Goal: Obtain resource: Download file/media

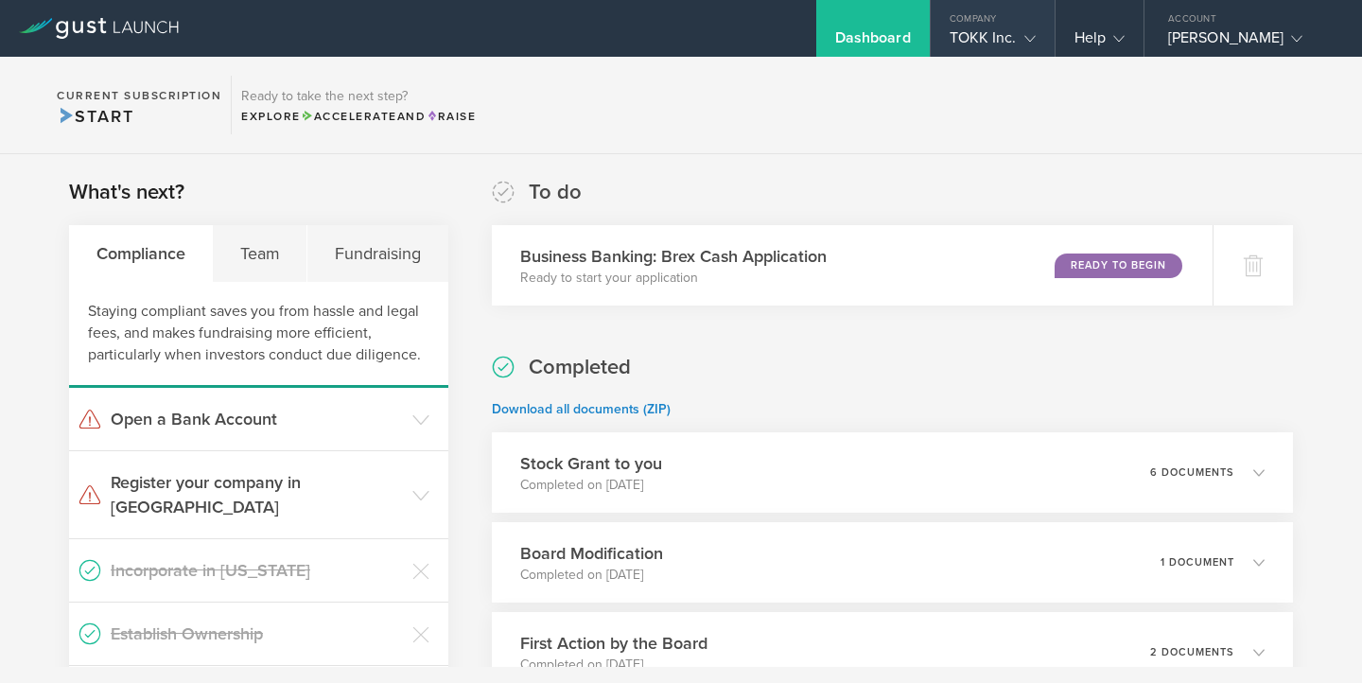
click at [984, 39] on div "TOKK Inc." at bounding box center [993, 42] width 86 height 28
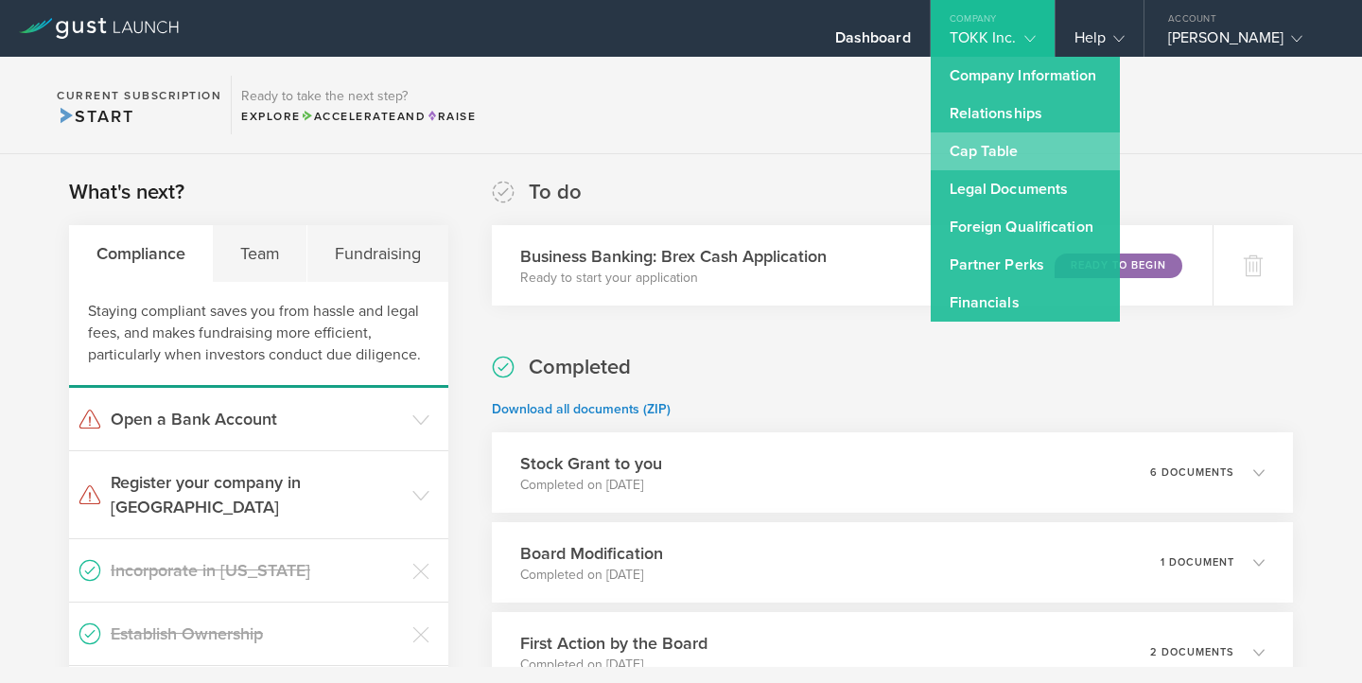
click at [974, 153] on link "Cap Table" at bounding box center [1025, 151] width 189 height 38
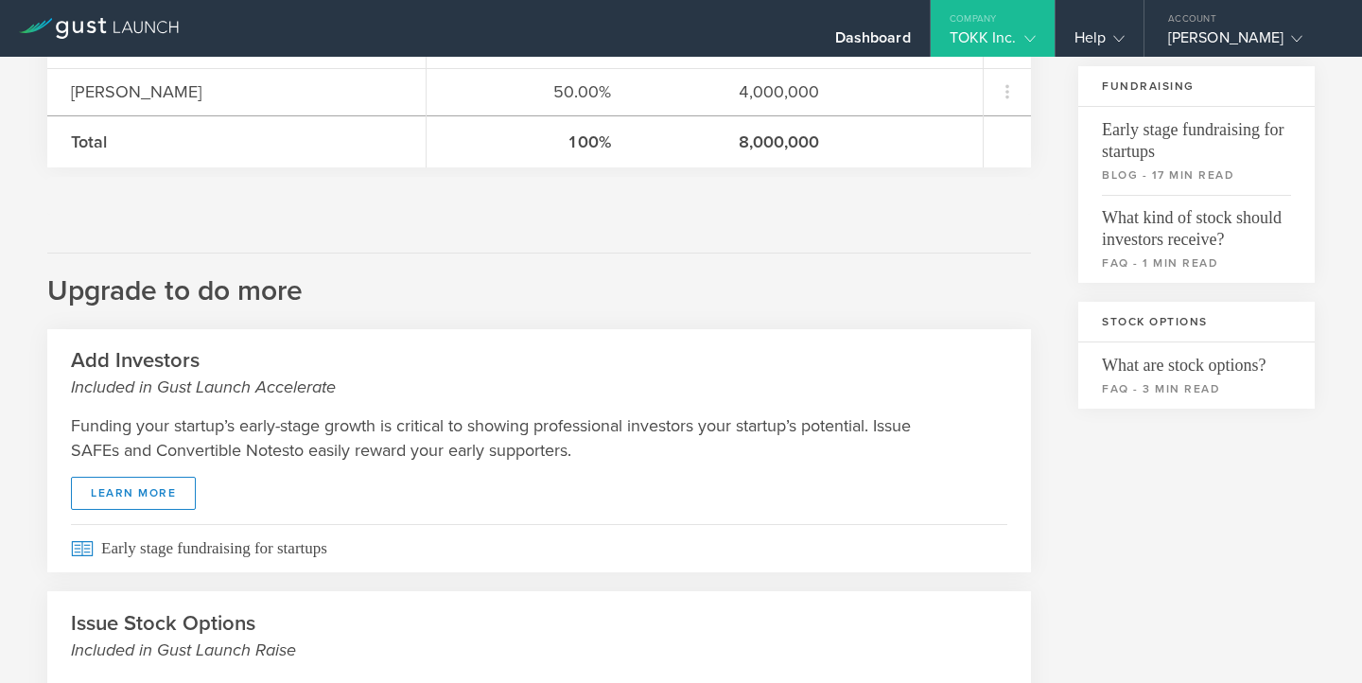
scroll to position [693, 0]
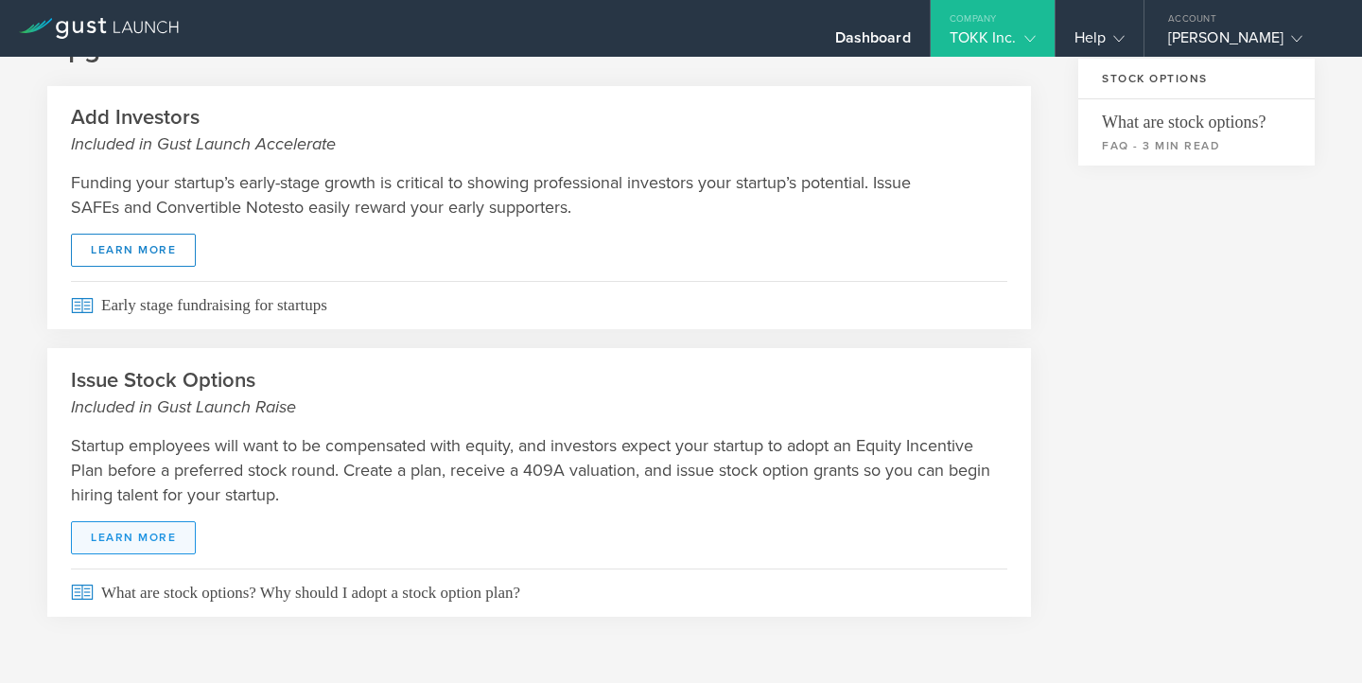
click at [145, 543] on link "learn more" at bounding box center [133, 537] width 125 height 33
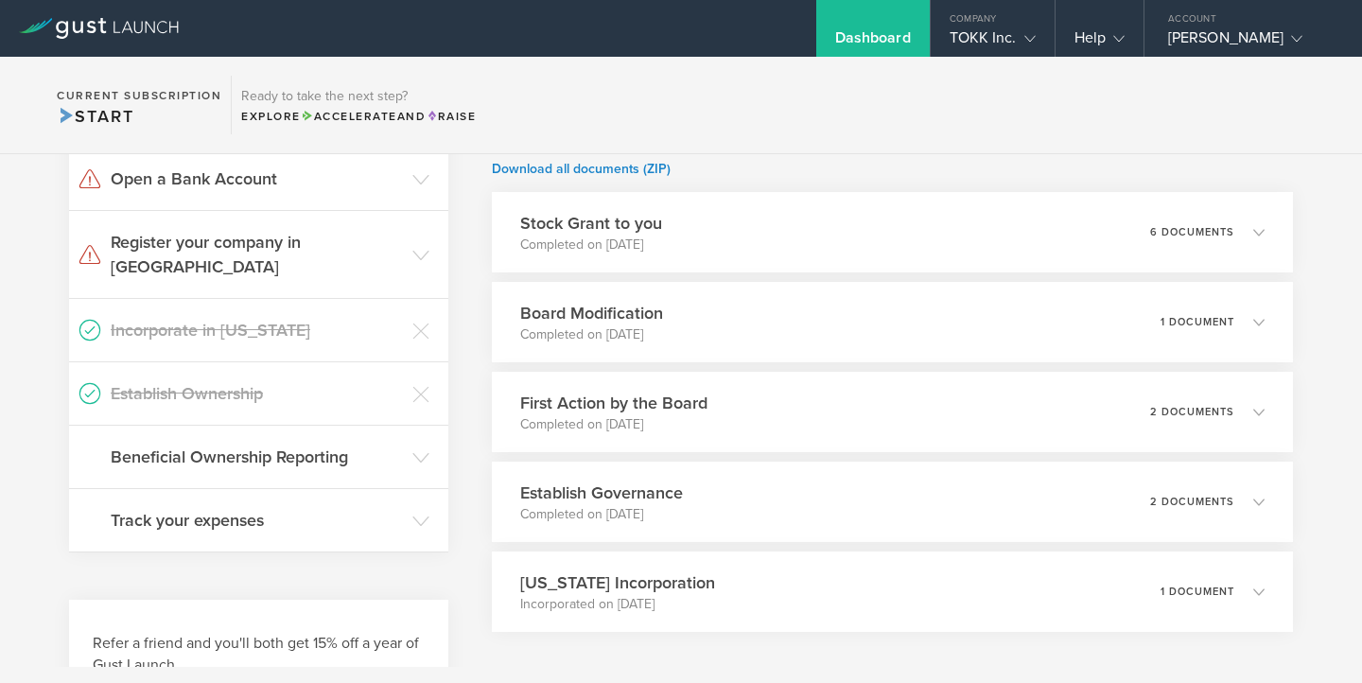
scroll to position [237, 0]
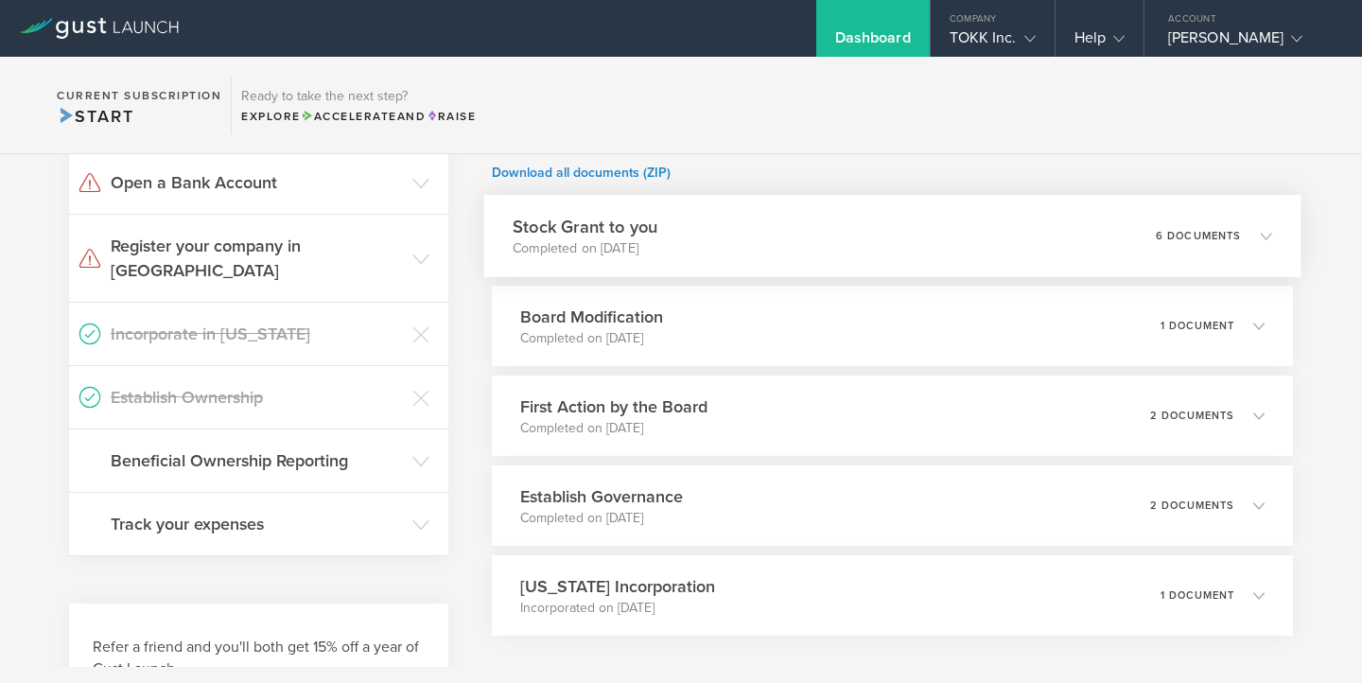
click at [1194, 245] on div "6 documents" at bounding box center [1213, 236] width 116 height 32
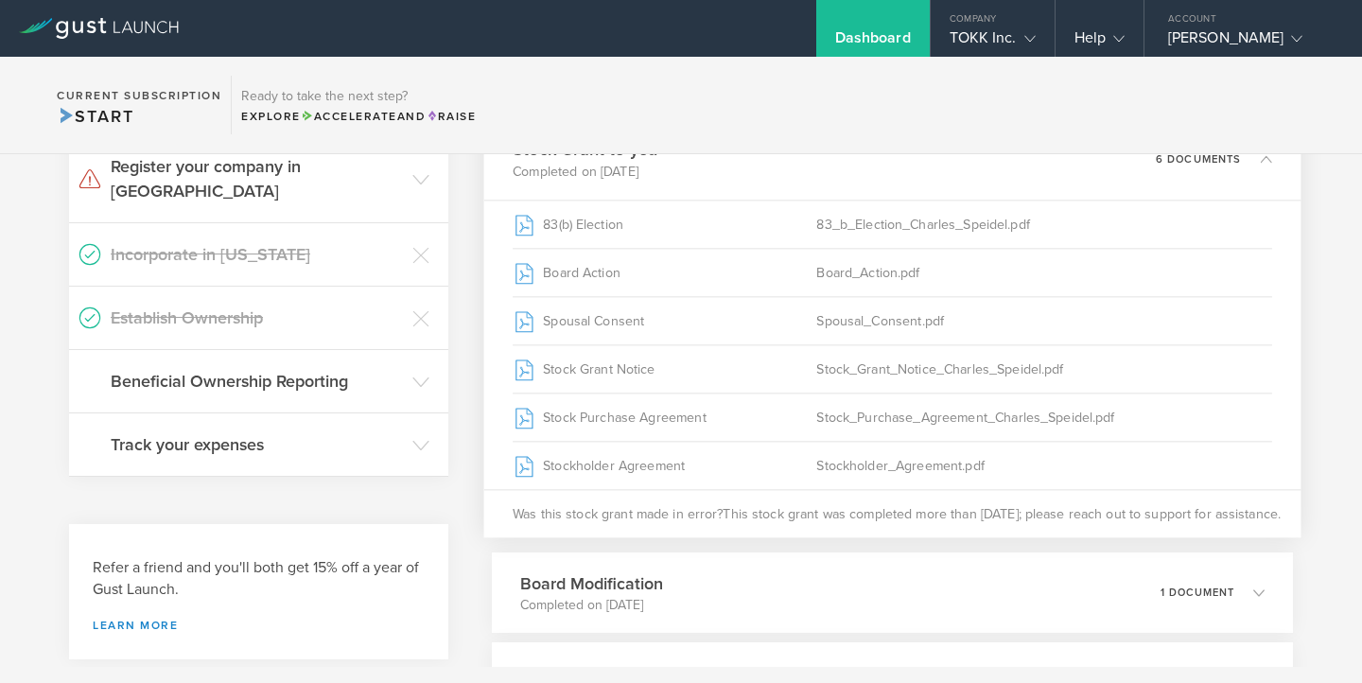
scroll to position [321, 0]
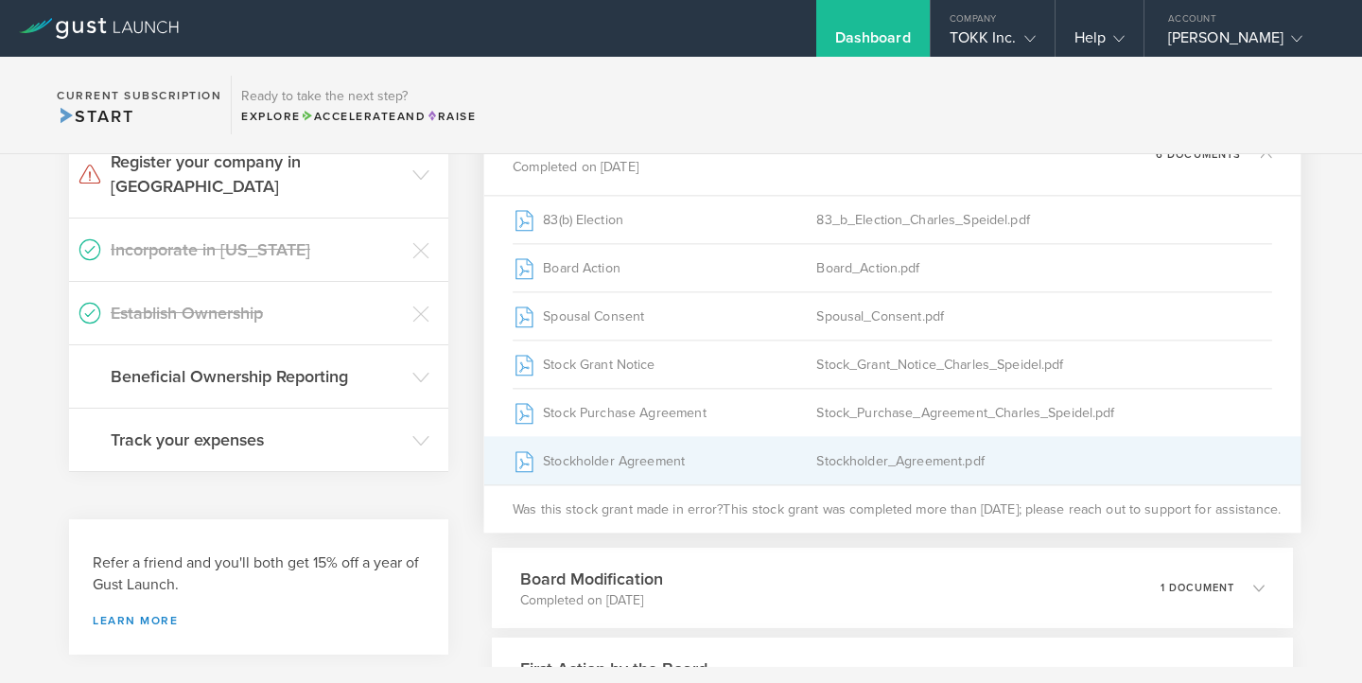
click at [692, 464] on div "Stockholder Agreement" at bounding box center [665, 460] width 304 height 47
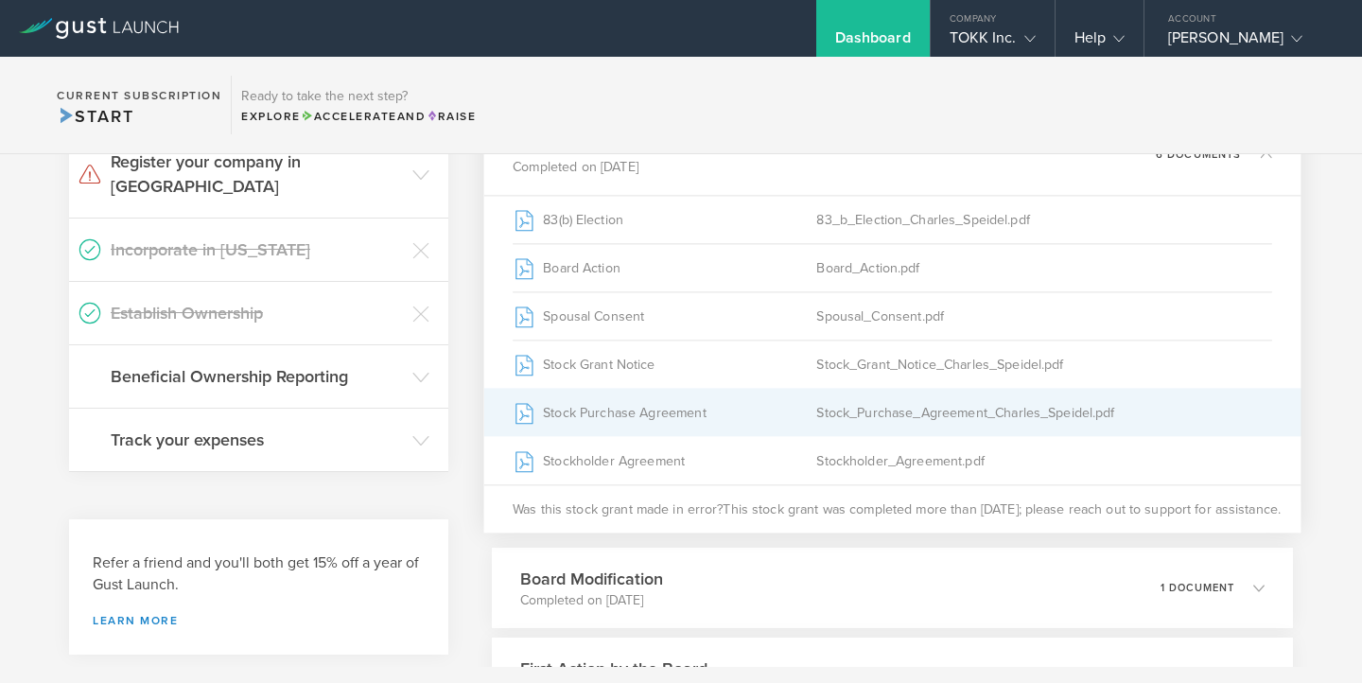
click at [971, 419] on div "Stock_Purchase_Agreement_Charles_Speidel.pdf" at bounding box center [1044, 412] width 456 height 47
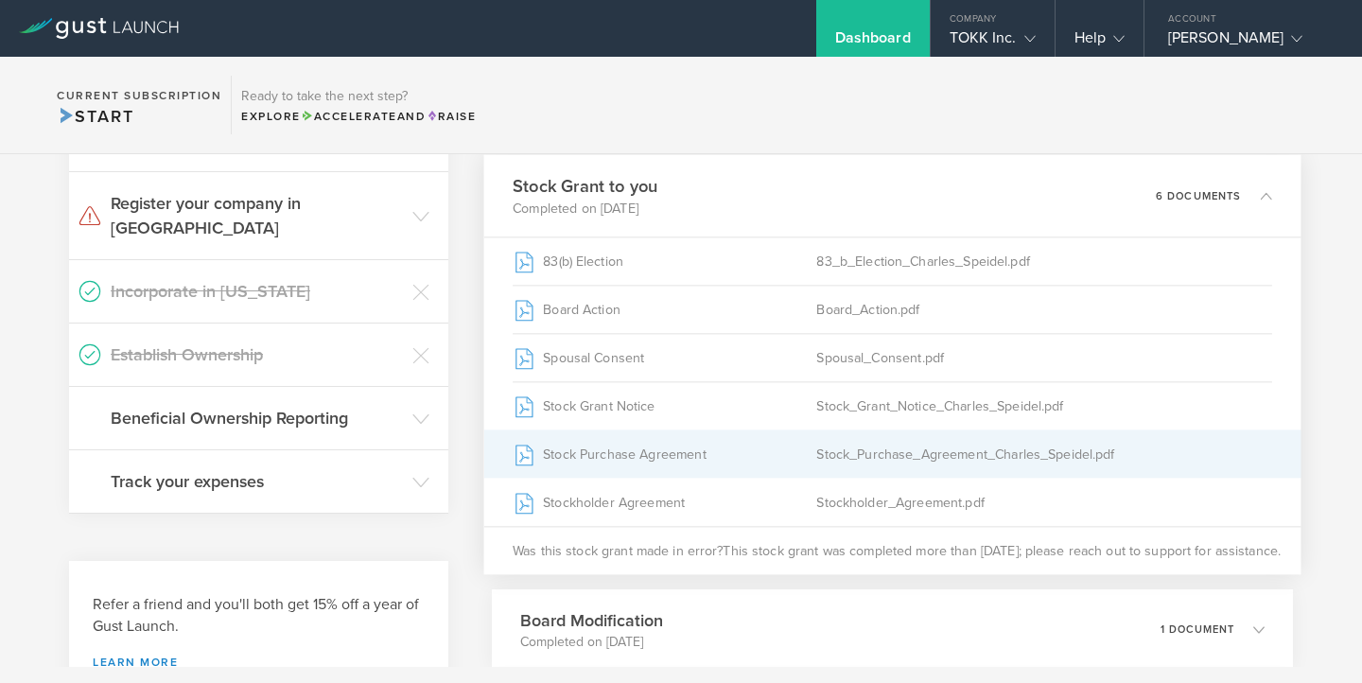
scroll to position [278, 0]
click at [563, 450] on div "Stock Purchase Agreement" at bounding box center [665, 454] width 304 height 47
click at [579, 454] on div "Stock Purchase Agreement" at bounding box center [665, 454] width 304 height 47
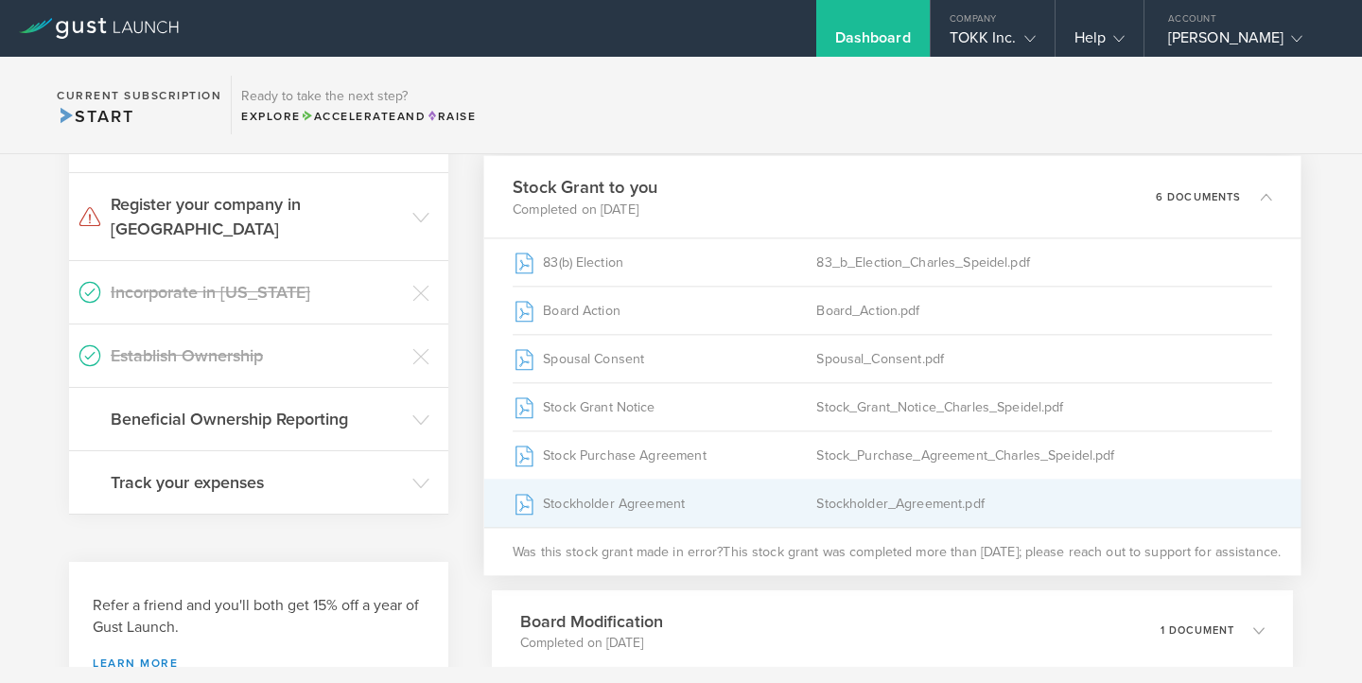
click at [577, 493] on div "Stockholder Agreement" at bounding box center [665, 503] width 304 height 47
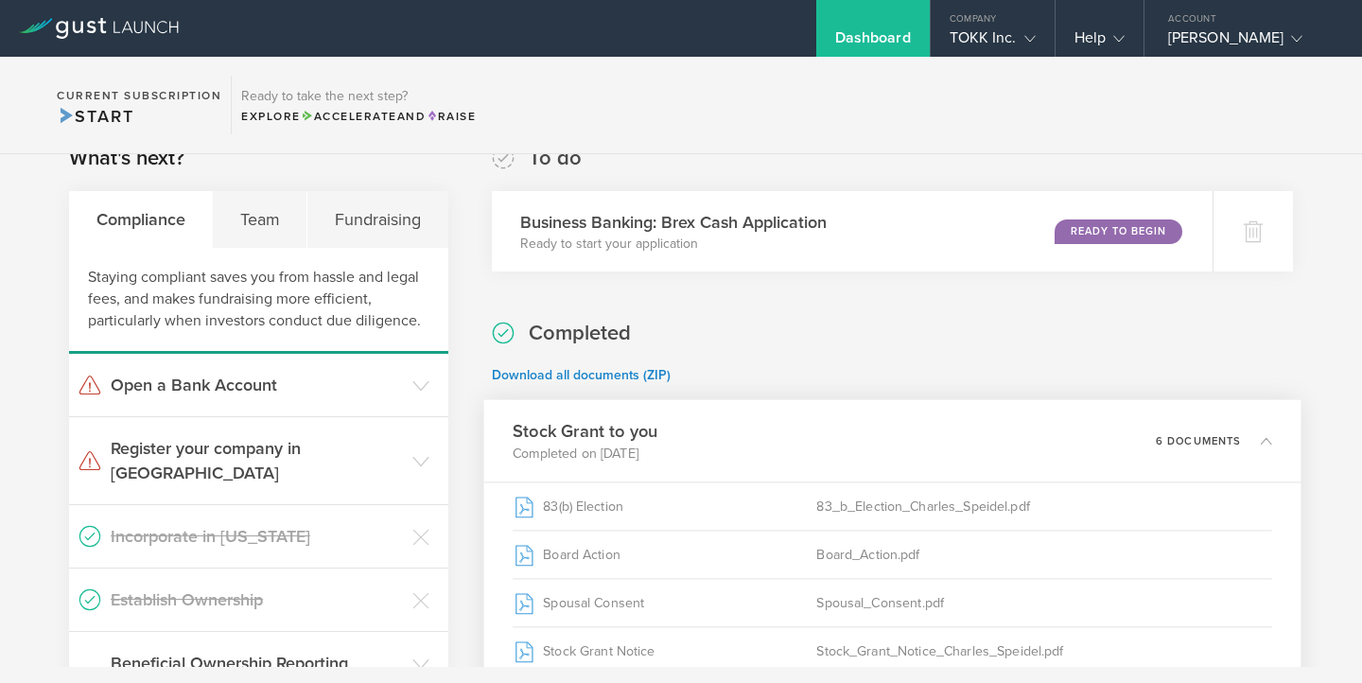
scroll to position [0, 0]
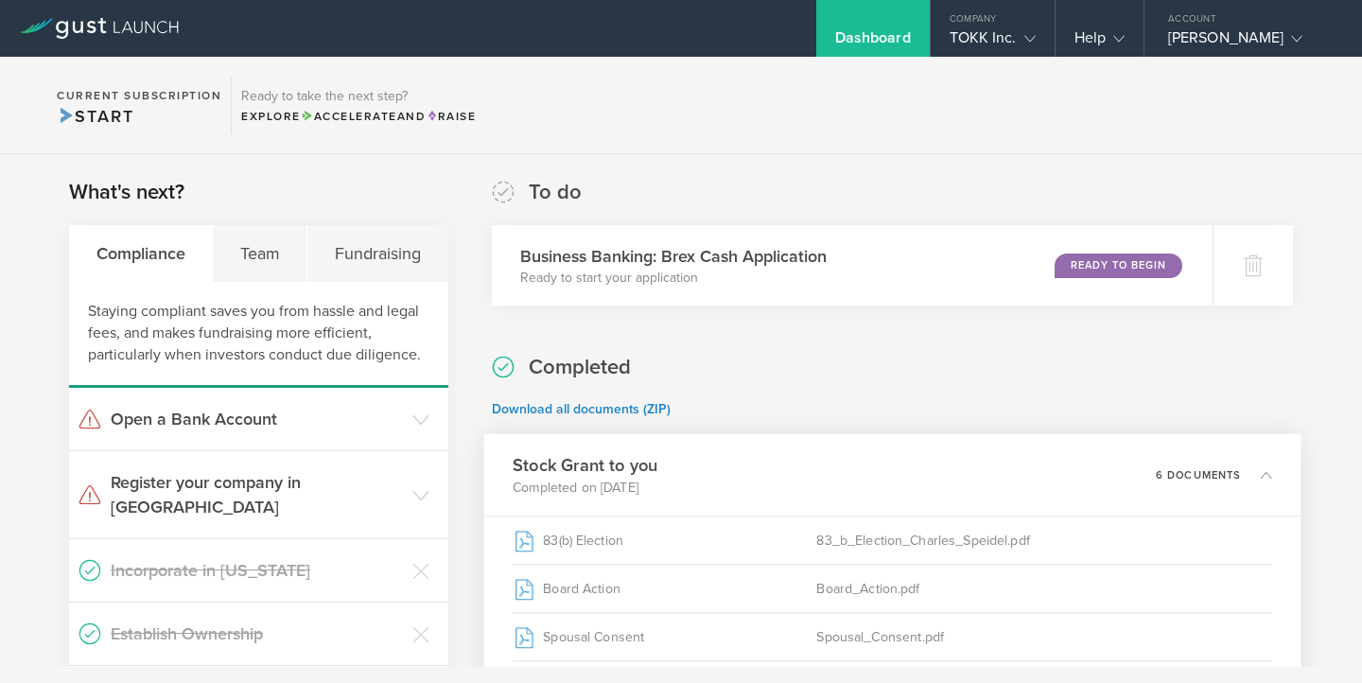
click at [877, 38] on div "Dashboard" at bounding box center [873, 42] width 76 height 28
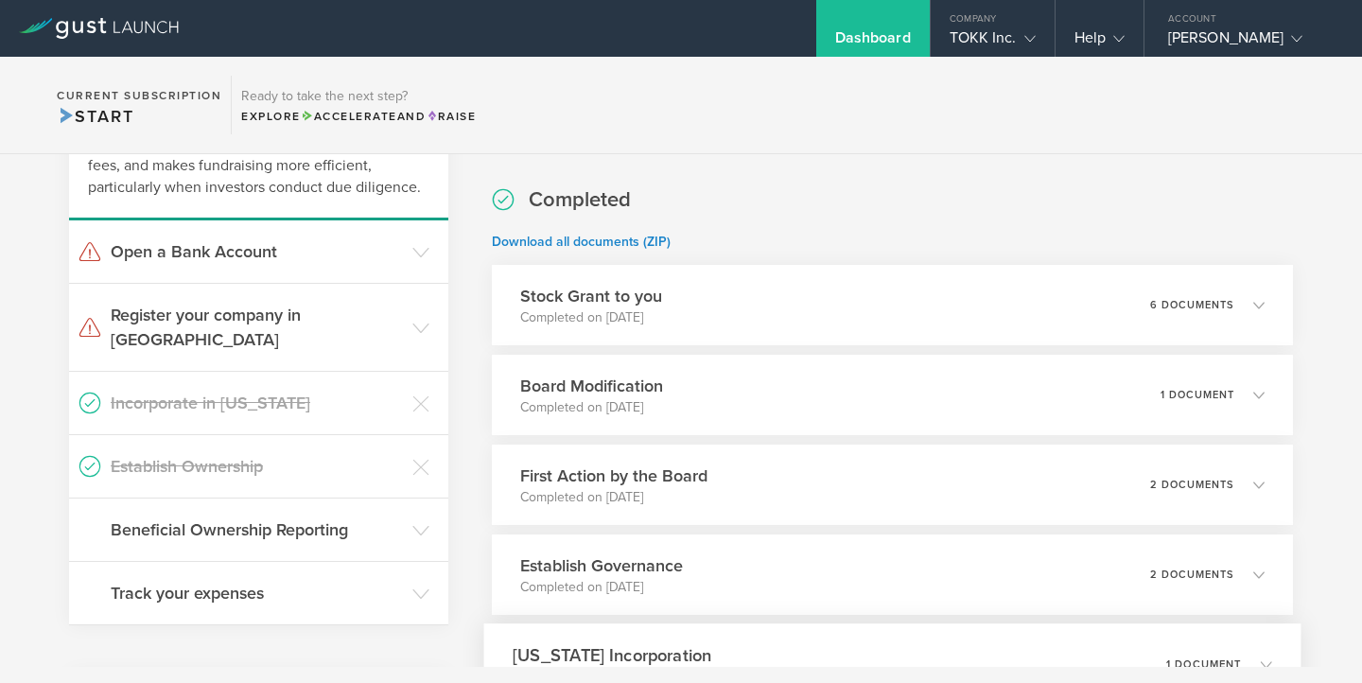
scroll to position [166, 0]
click at [653, 306] on h3 "Stock Grant to you" at bounding box center [585, 298] width 145 height 26
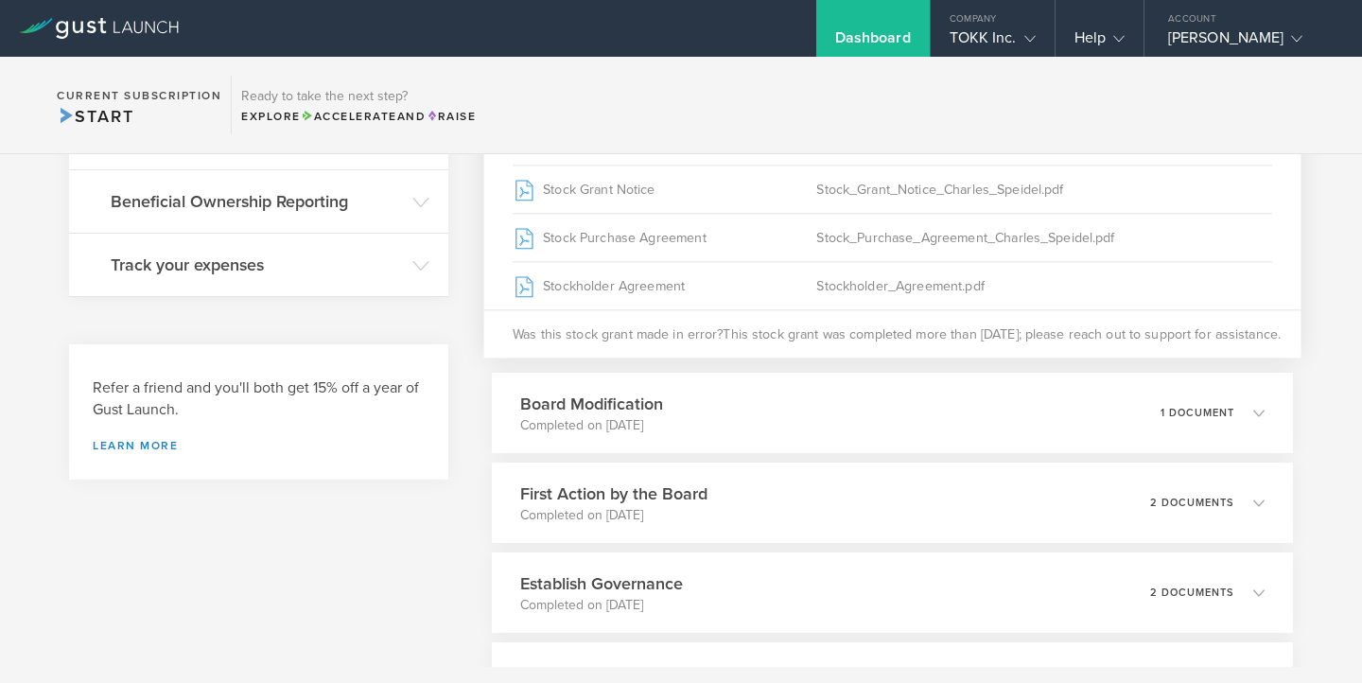
scroll to position [546, 0]
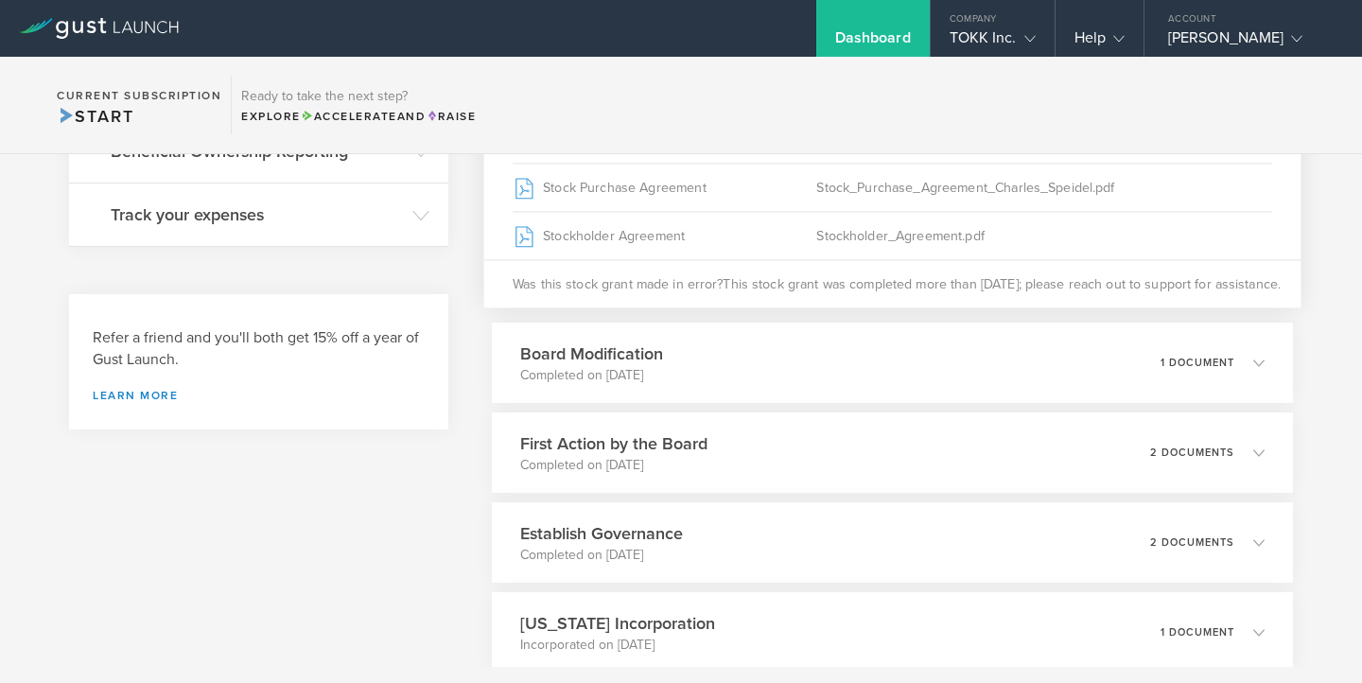
click at [818, 378] on div "Board Modification Completed on [DATE] 1 document" at bounding box center [892, 363] width 801 height 80
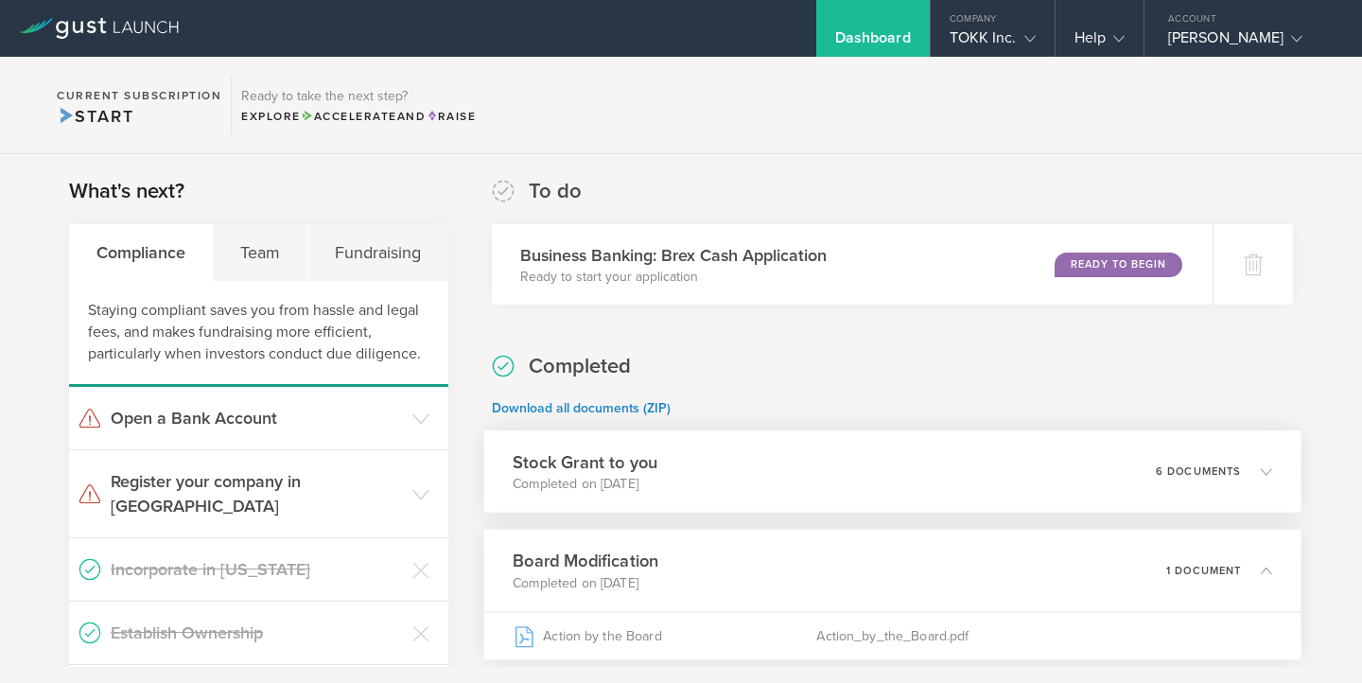
scroll to position [0, 0]
click at [246, 250] on div "Team" at bounding box center [260, 253] width 95 height 57
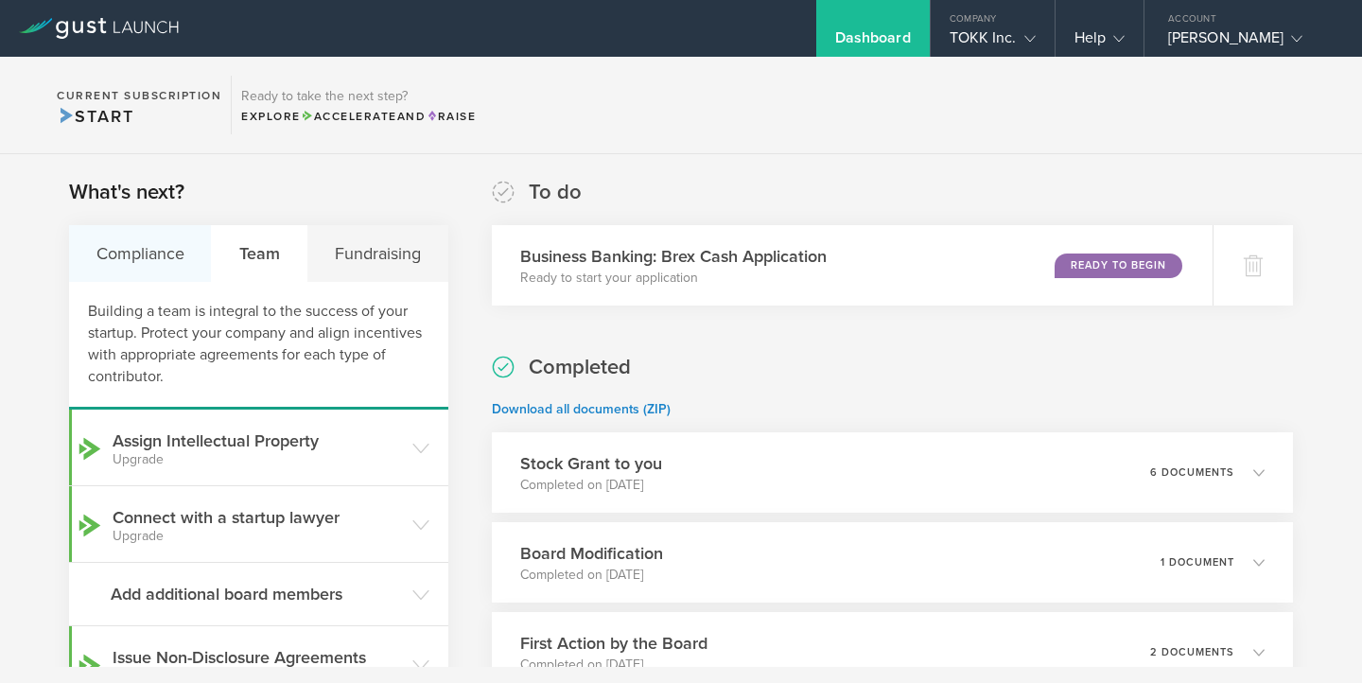
click at [128, 246] on div "Compliance" at bounding box center [140, 253] width 143 height 57
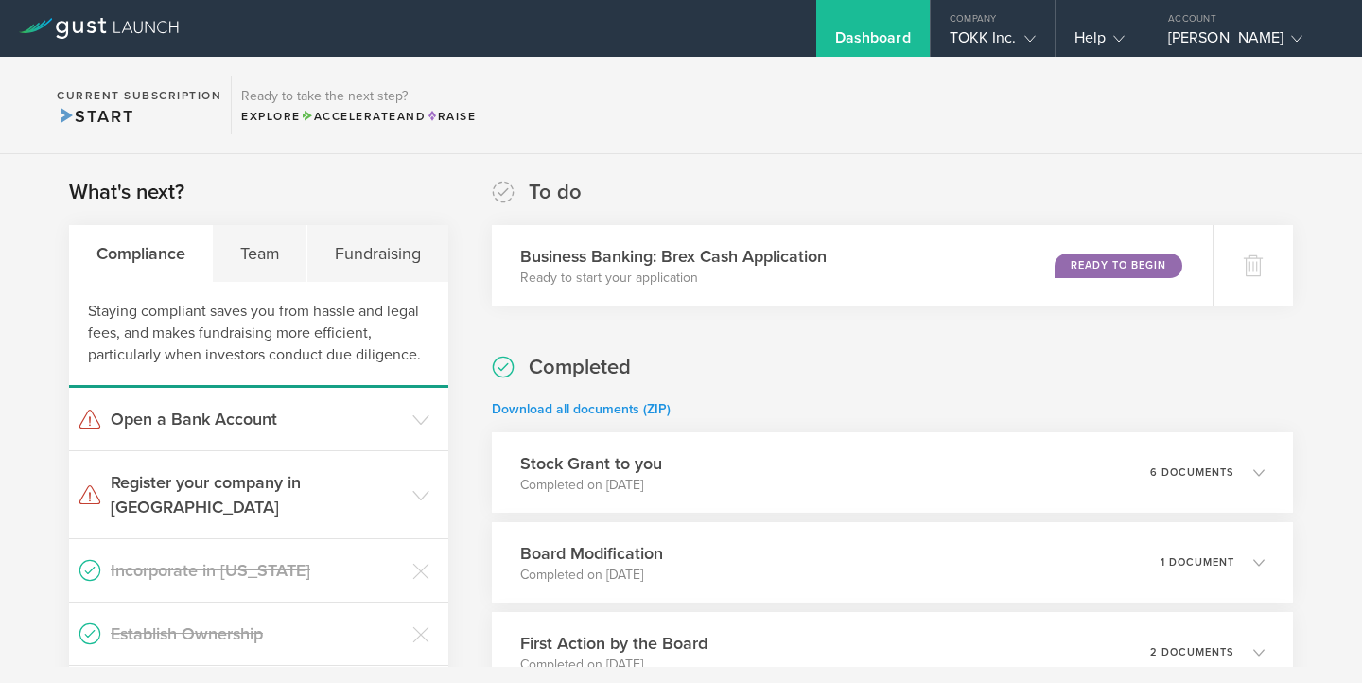
click at [620, 405] on link "Download all documents (ZIP)" at bounding box center [581, 409] width 179 height 16
